Goal: Task Accomplishment & Management: Complete application form

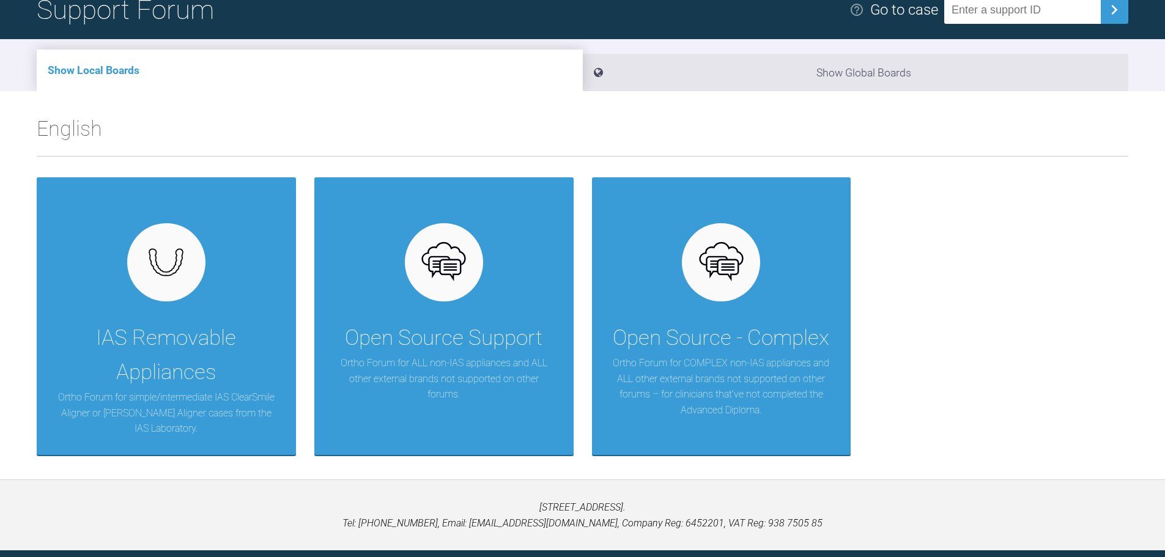
scroll to position [122, 0]
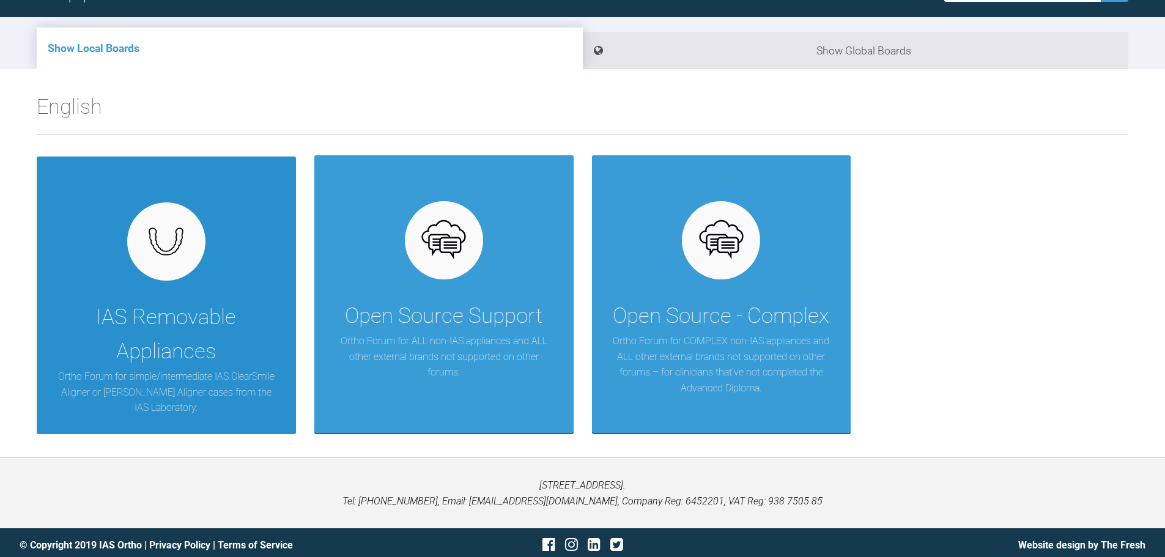
click at [155, 311] on div "IAS Removable Appliances" at bounding box center [166, 334] width 223 height 68
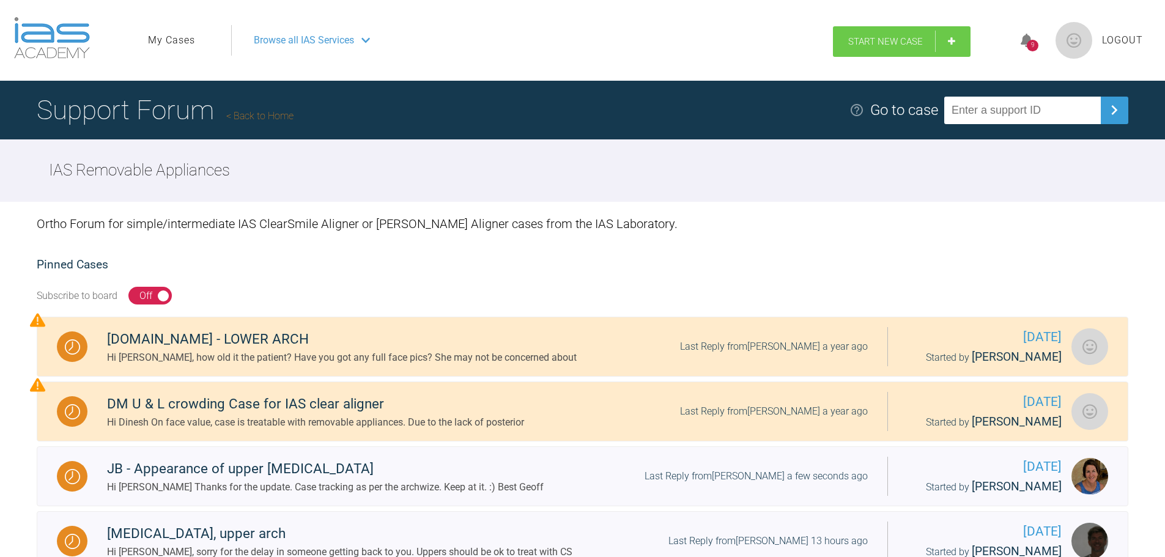
click at [905, 31] on link "Start New Case" at bounding box center [902, 41] width 138 height 31
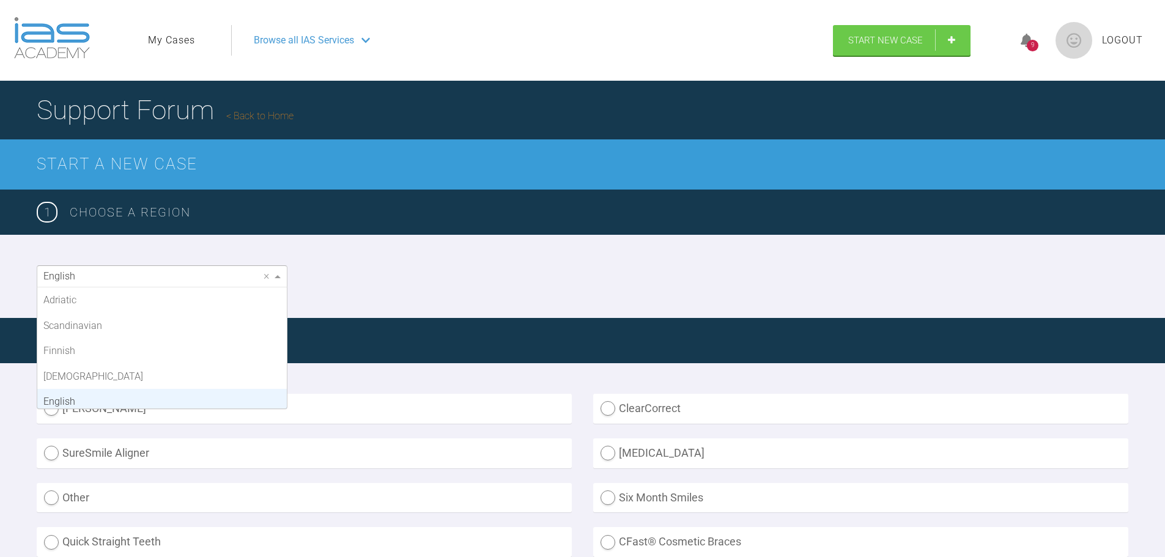
click at [125, 282] on div "English" at bounding box center [162, 276] width 250 height 21
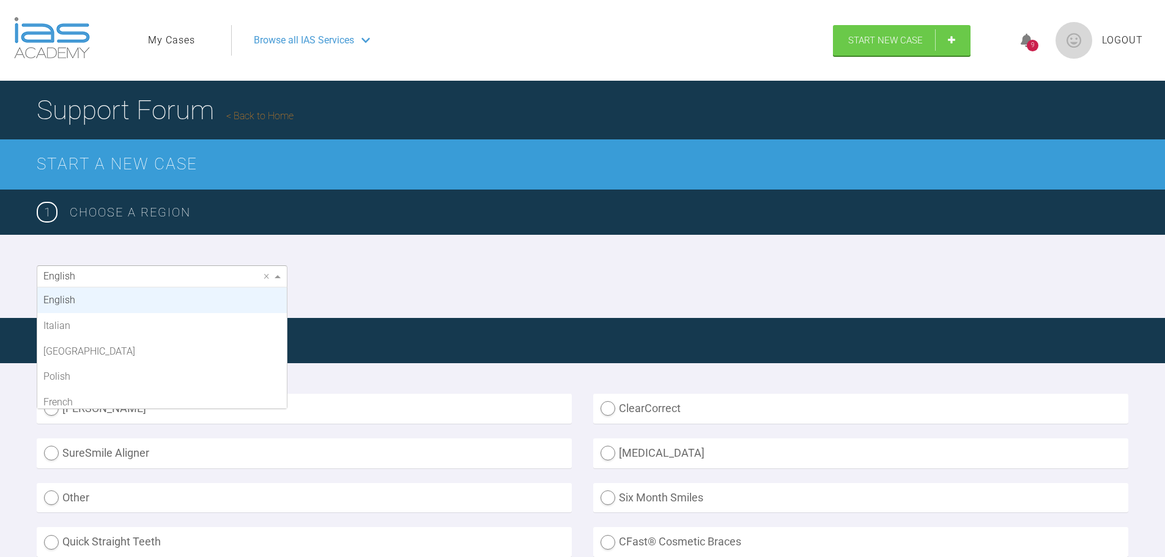
click at [583, 277] on div "English × Adriatic Scandinavian Finnish Asian English Italian Middle East Polis…" at bounding box center [582, 276] width 1165 height 83
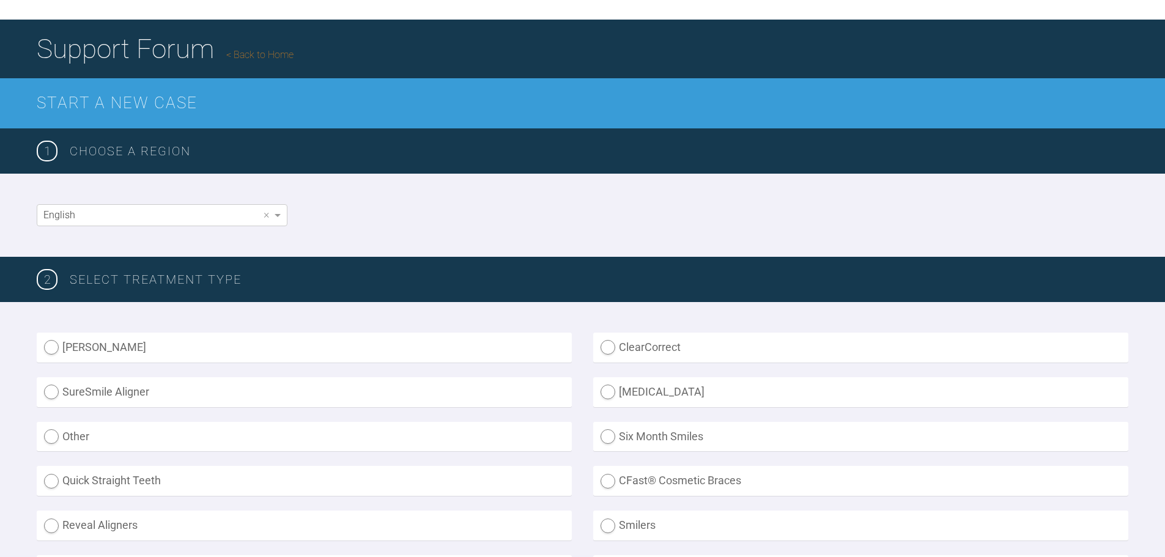
click at [95, 355] on label "[PERSON_NAME]" at bounding box center [304, 348] width 535 height 30
radio Aligner "true"
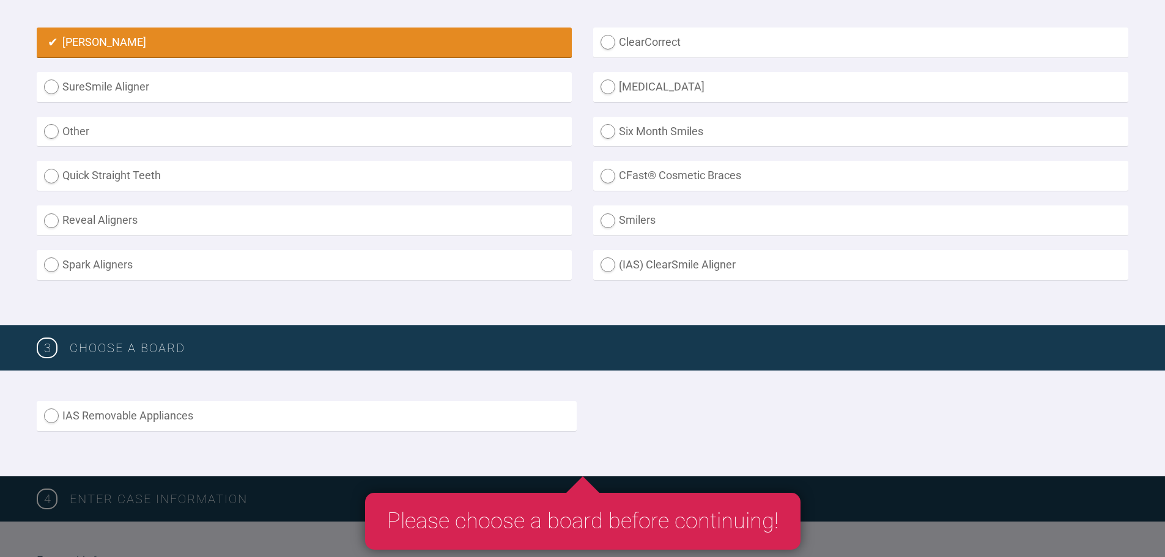
scroll to position [367, 0]
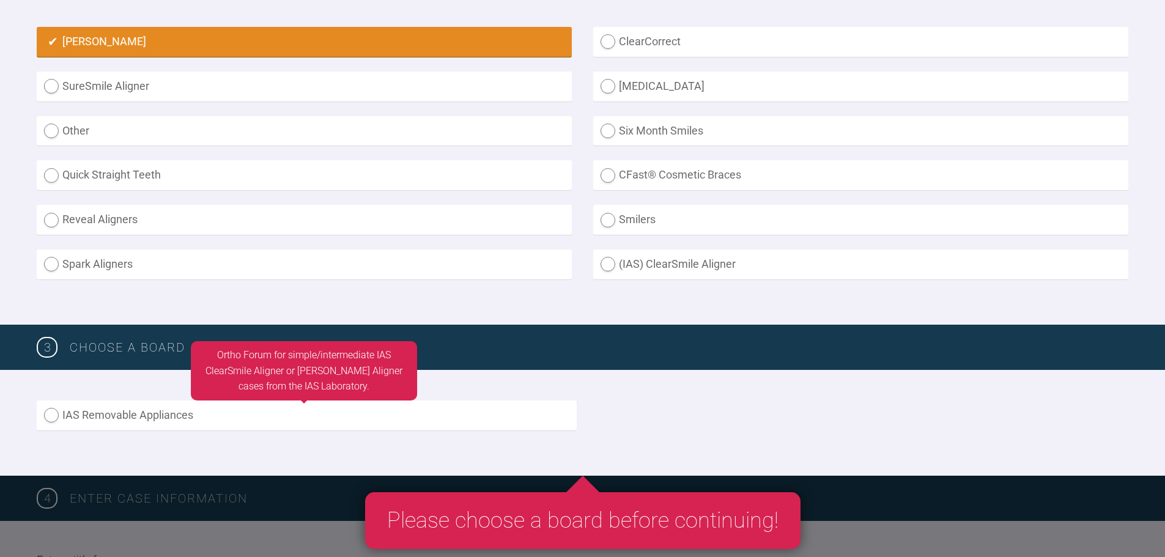
click at [44, 410] on label "IAS Removable Appliances" at bounding box center [307, 416] width 540 height 30
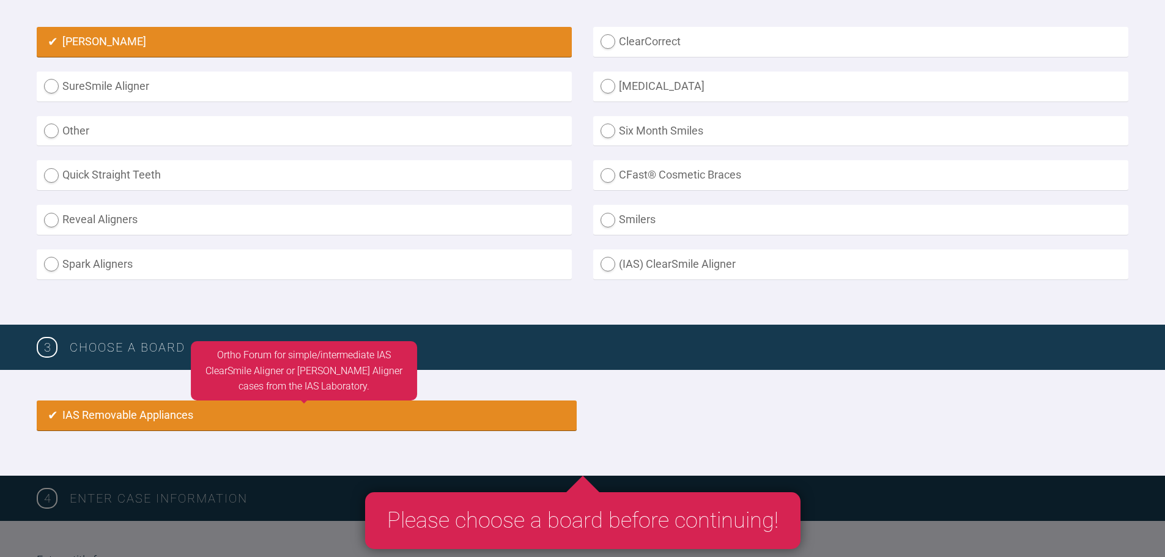
radio input "true"
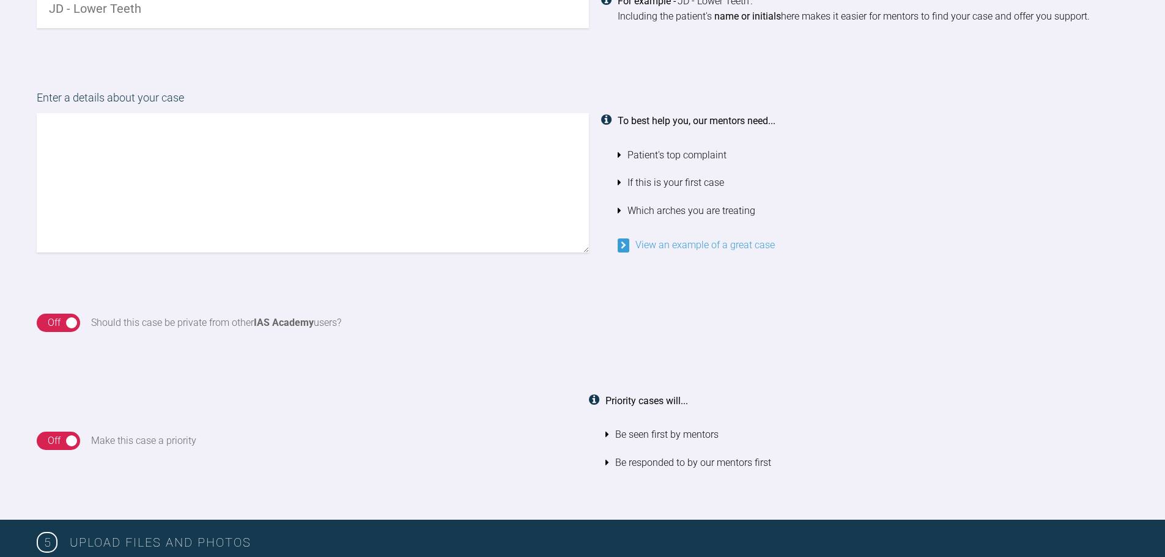
scroll to position [830, 0]
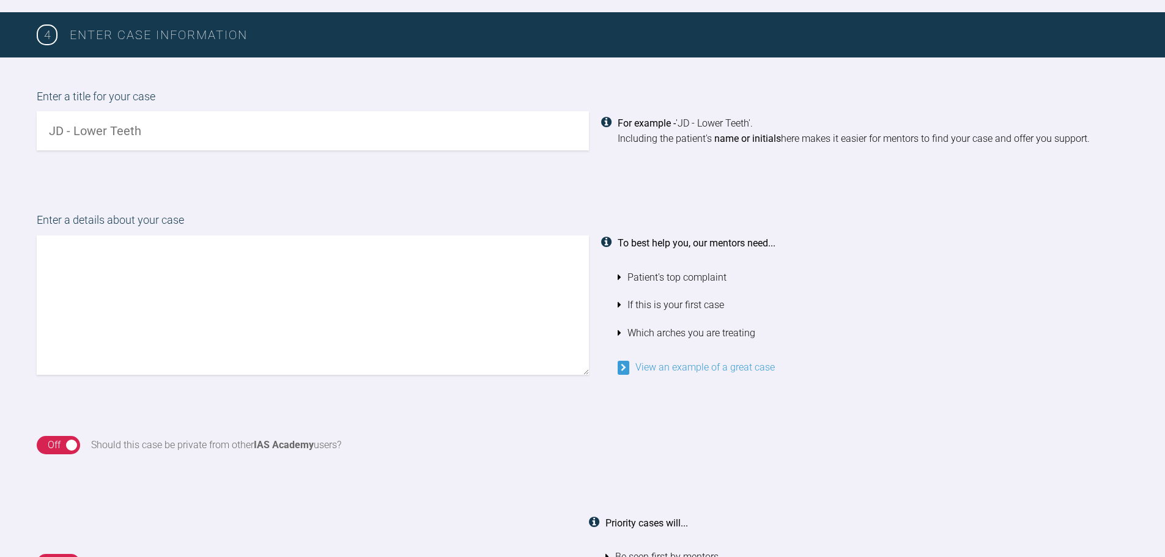
click at [78, 131] on input "text" at bounding box center [313, 130] width 552 height 39
type input "GF lower arch crowding"
click at [133, 330] on textarea at bounding box center [313, 304] width 552 height 139
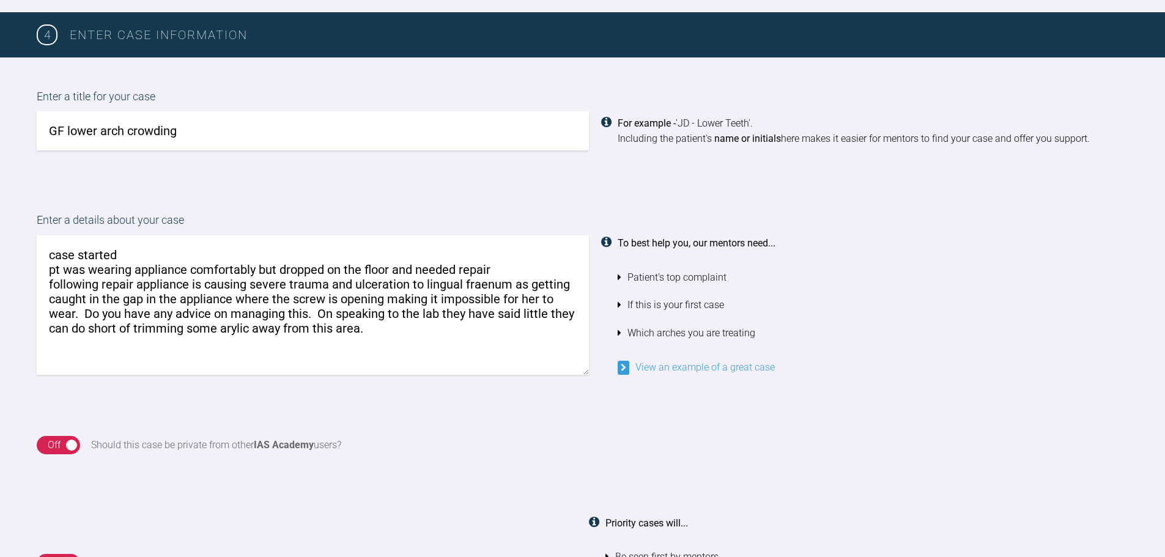
drag, startPoint x: 224, startPoint y: 331, endPoint x: 275, endPoint y: 75, distance: 260.6
click at [275, 75] on div "Enter a title for your case GF lower arch crowding For example - 'JD - Lower Te…" at bounding box center [582, 119] width 1165 height 124
click at [48, 255] on textarea "case started pt was wearing appliance comfortably but dropped on the floor and …" at bounding box center [313, 304] width 552 height 139
click at [153, 254] on textarea "Case started pt was wearing appliance comfortably but dropped on the floor and …" at bounding box center [313, 304] width 552 height 139
click at [56, 271] on textarea "Case started 07/2025 # appliance mid [DATE] pt was wearing appliance comfortabl…" at bounding box center [313, 304] width 552 height 139
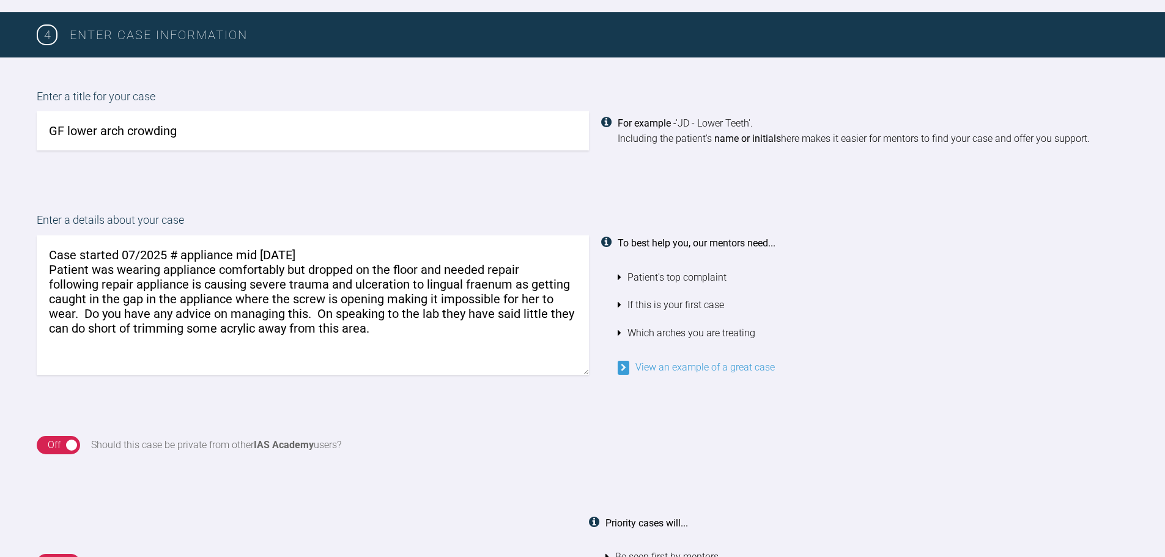
click at [443, 269] on textarea "Case started 07/2025 # appliance mid [DATE] Patient was wearing appliance comfo…" at bounding box center [313, 304] width 552 height 139
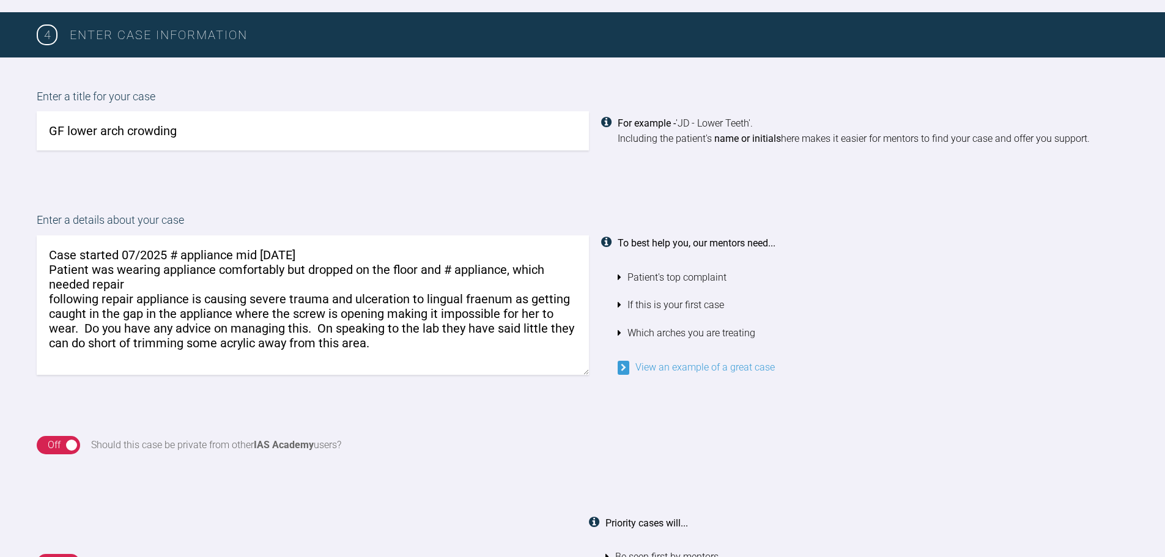
click at [141, 283] on textarea "Case started 07/2025 # appliance mid [DATE] Patient was wearing appliance comfo…" at bounding box center [313, 304] width 552 height 139
click at [54, 300] on textarea "Case started 07/2025 # appliance mid [DATE] Patient was wearing appliance comfo…" at bounding box center [313, 304] width 552 height 139
click at [520, 298] on textarea "Case started 07/2025 # appliance mid [DATE] Patient was wearing appliance comfo…" at bounding box center [313, 304] width 552 height 139
click at [421, 313] on textarea "Case started 07/2025 # appliance mid [DATE] Patient was wearing appliance comfo…" at bounding box center [313, 304] width 552 height 139
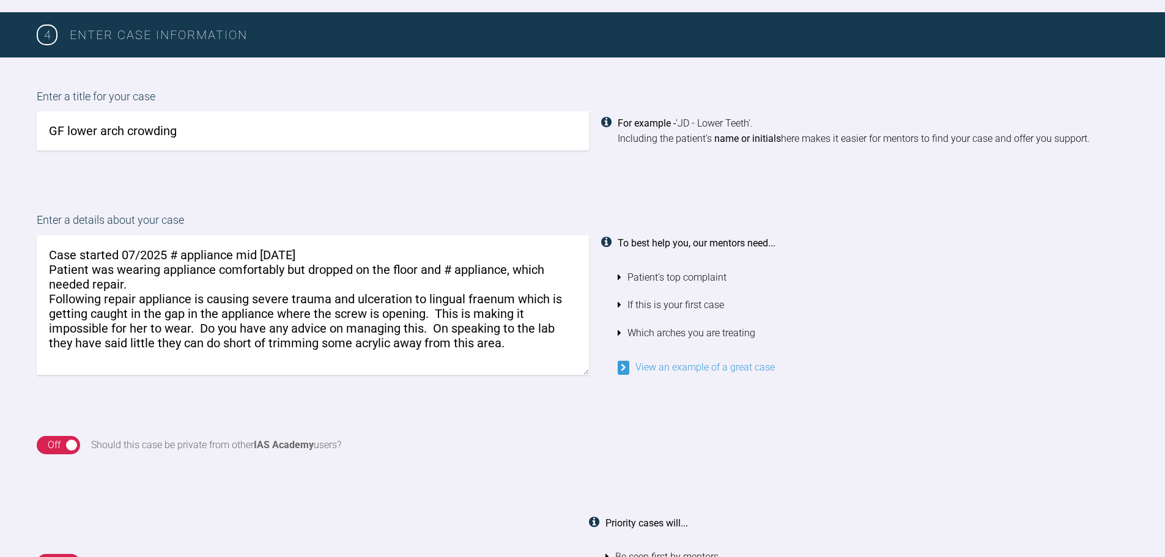
click at [429, 327] on textarea "Case started 07/2025 # appliance mid [DATE] Patient was wearing appliance comfo…" at bounding box center [313, 304] width 552 height 139
click at [436, 327] on textarea "Case started 07/2025 # appliance mid [DATE] Patient was wearing appliance comfo…" at bounding box center [313, 304] width 552 height 139
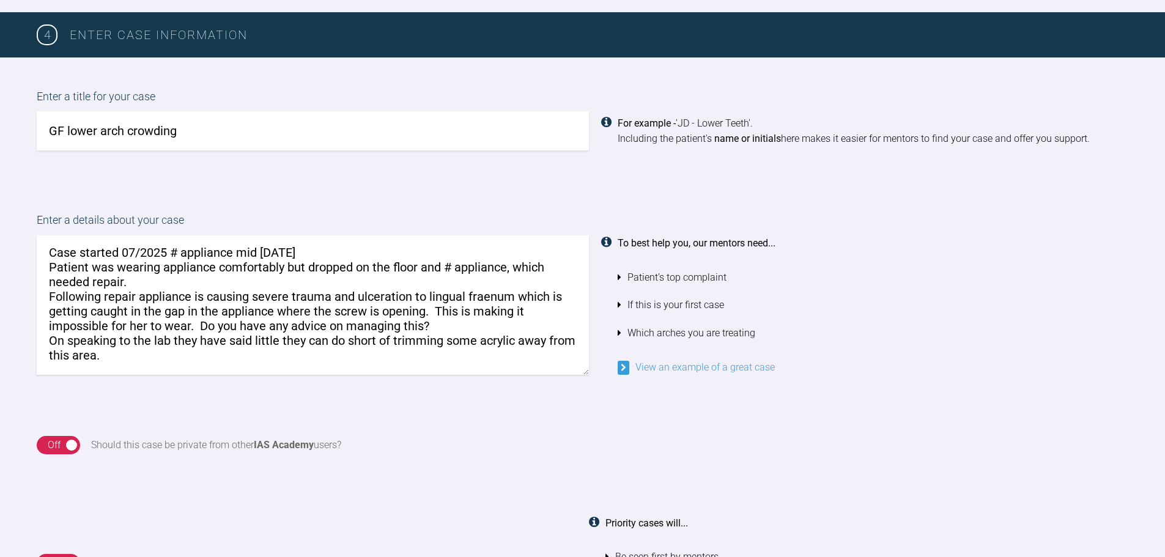
click at [127, 364] on textarea "Case started 07/2025 # appliance mid [DATE] Patient was wearing appliance comfo…" at bounding box center [313, 304] width 552 height 139
click at [417, 267] on textarea "Case started 07/2025 # appliance mid [DATE] Patient was wearing appliance comfo…" at bounding box center [313, 304] width 552 height 139
click at [142, 284] on textarea "Case started 07/2025 # appliance mid [DATE] Patient was wearing appliance comfo…" at bounding box center [313, 304] width 552 height 139
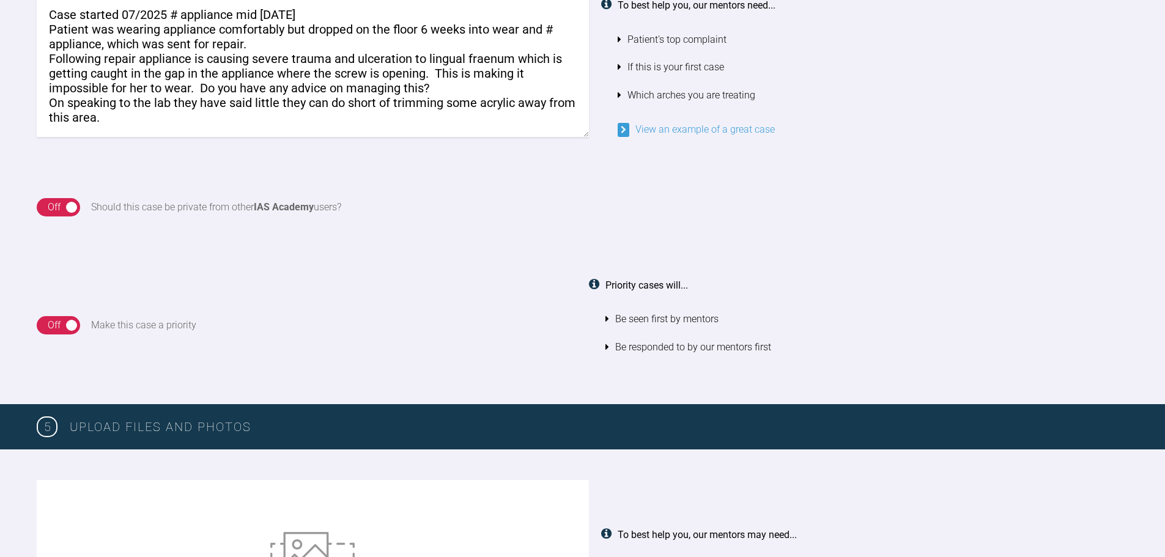
scroll to position [1075, 0]
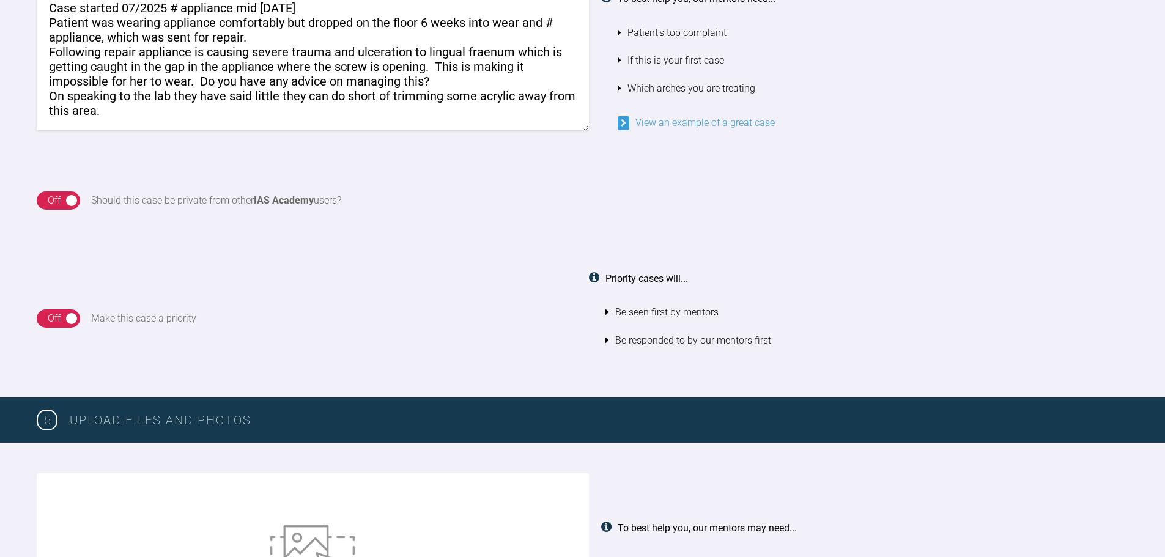
type textarea "Case started 07/2025 # appliance mid [DATE] Patient was wearing appliance comfo…"
click at [70, 314] on div "On Off" at bounding box center [58, 318] width 43 height 18
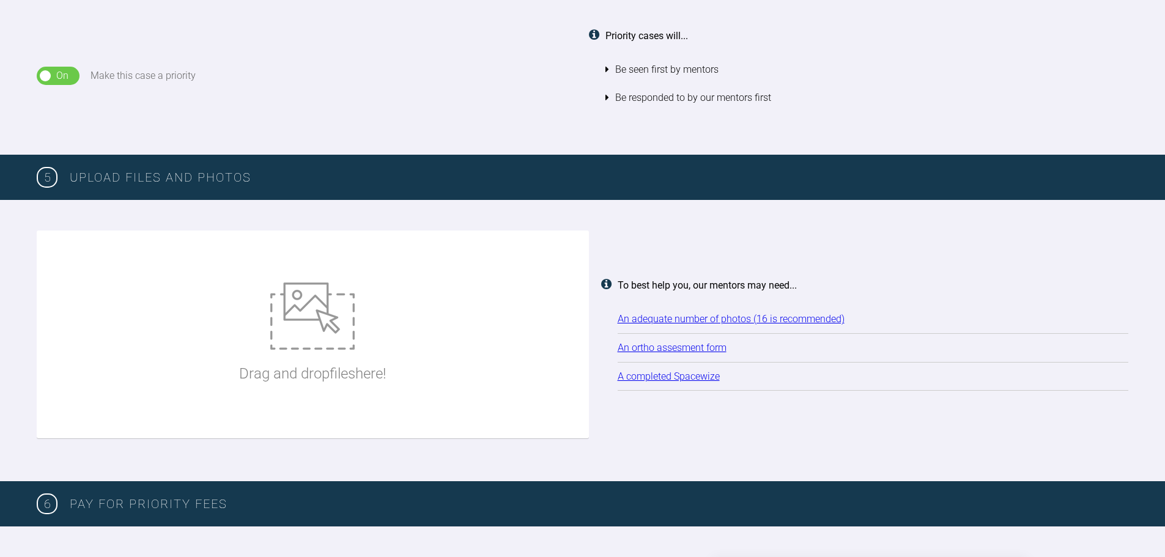
scroll to position [1320, 0]
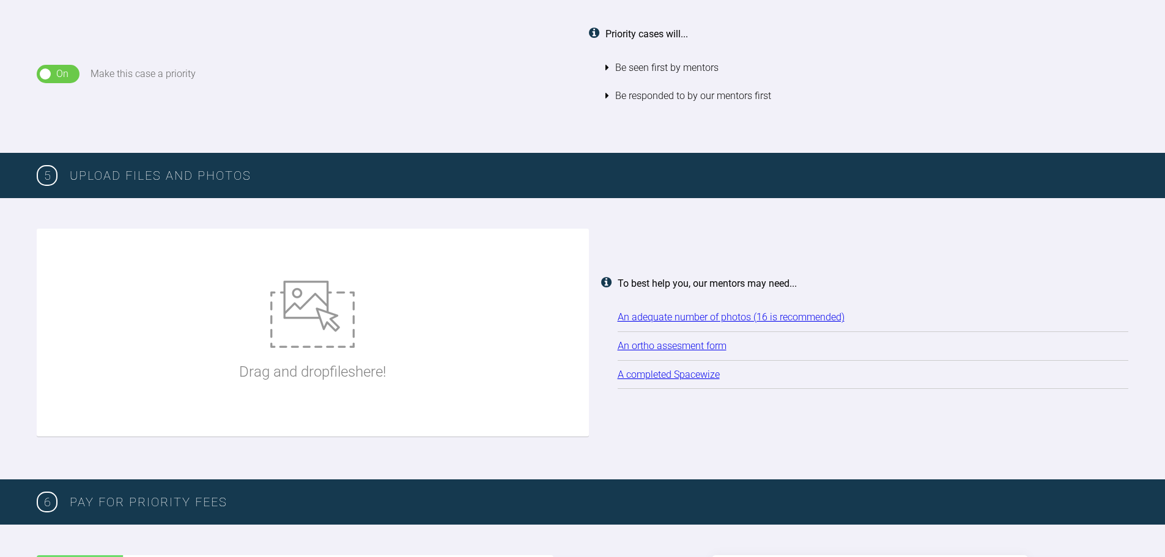
click at [264, 322] on div "Drag and drop files here!" at bounding box center [312, 332] width 147 height 183
type input "C:\fakepath\[US_STATE][PERSON_NAME] 2.jpg"
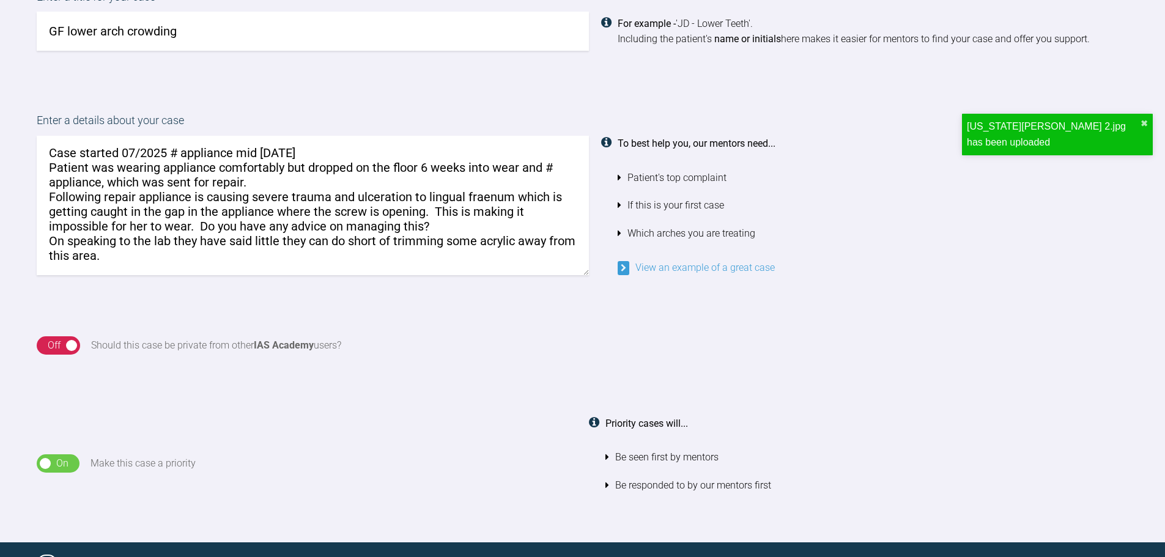
scroll to position [953, 0]
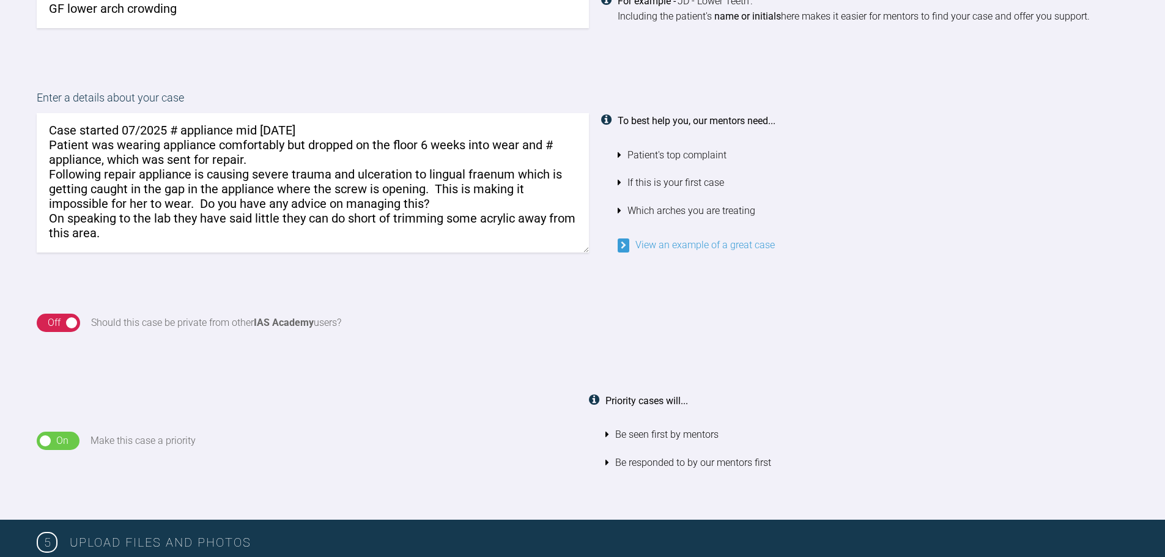
click at [50, 445] on div "On Off" at bounding box center [58, 441] width 43 height 18
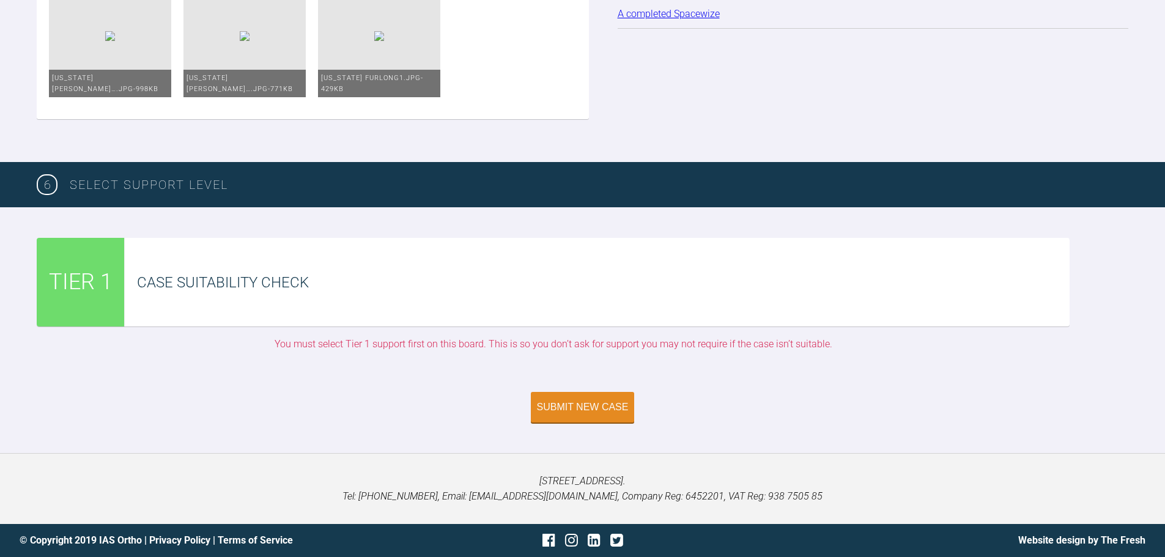
scroll to position [1856, 0]
click at [590, 271] on div "Case Suitability Check" at bounding box center [603, 282] width 933 height 23
click at [588, 406] on div "Submit New Case" at bounding box center [583, 408] width 92 height 11
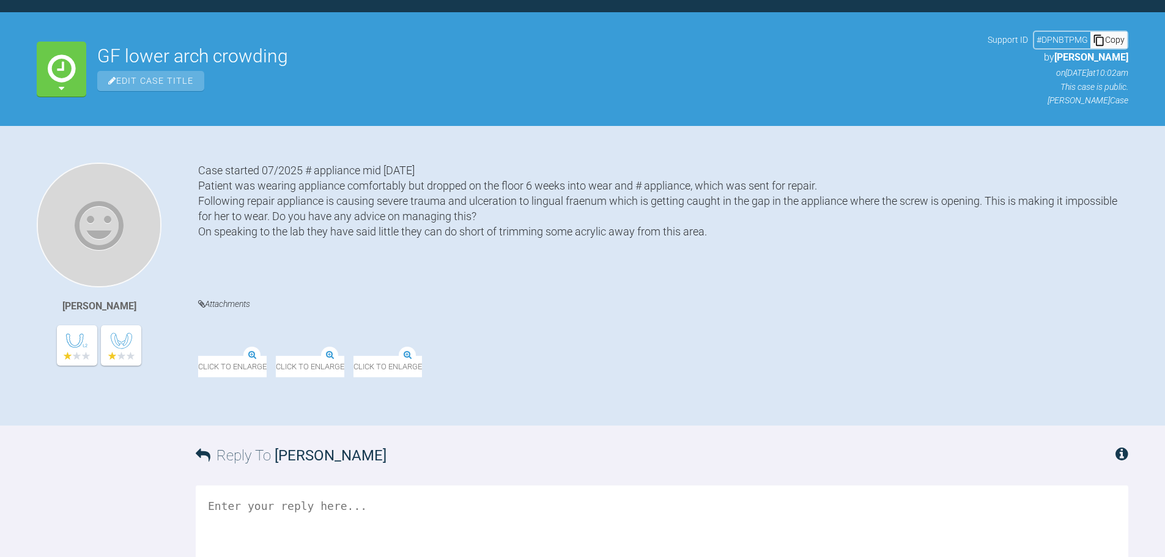
scroll to position [335, 0]
